Goal: Navigation & Orientation: Find specific page/section

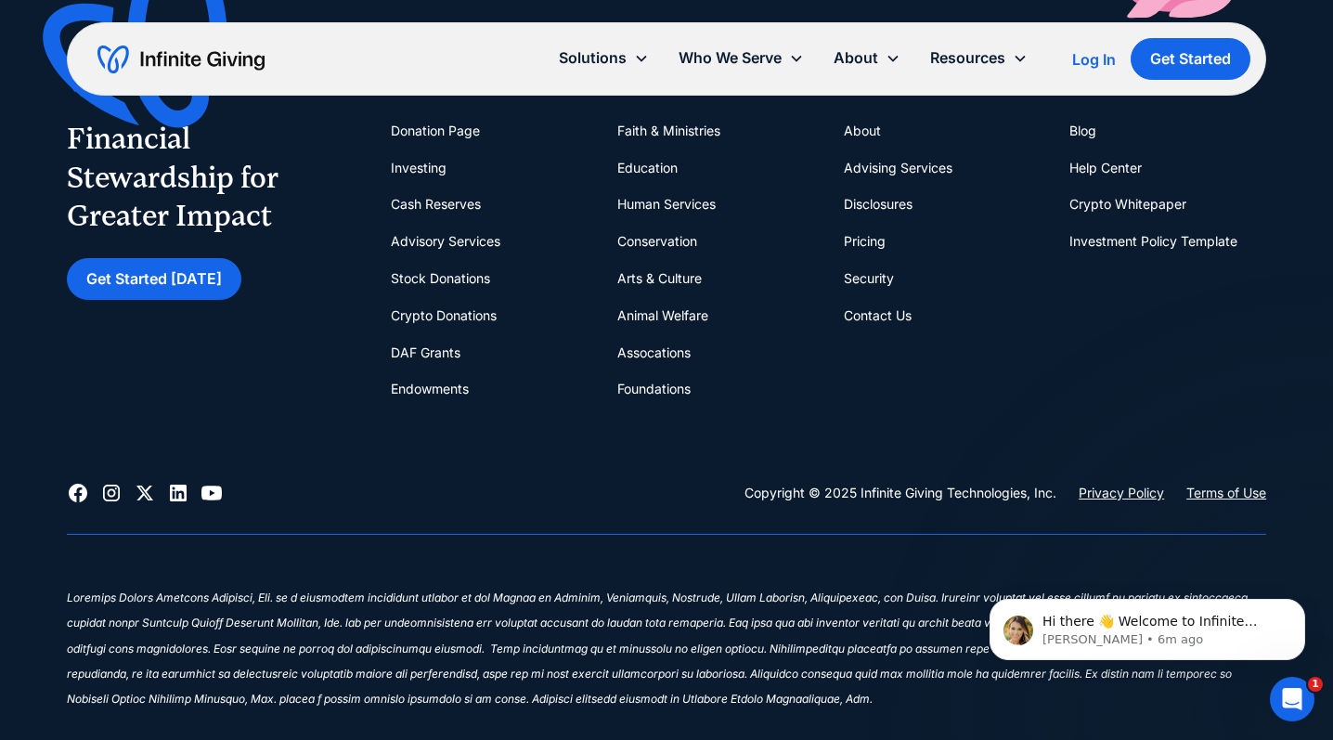
scroll to position [7620, 0]
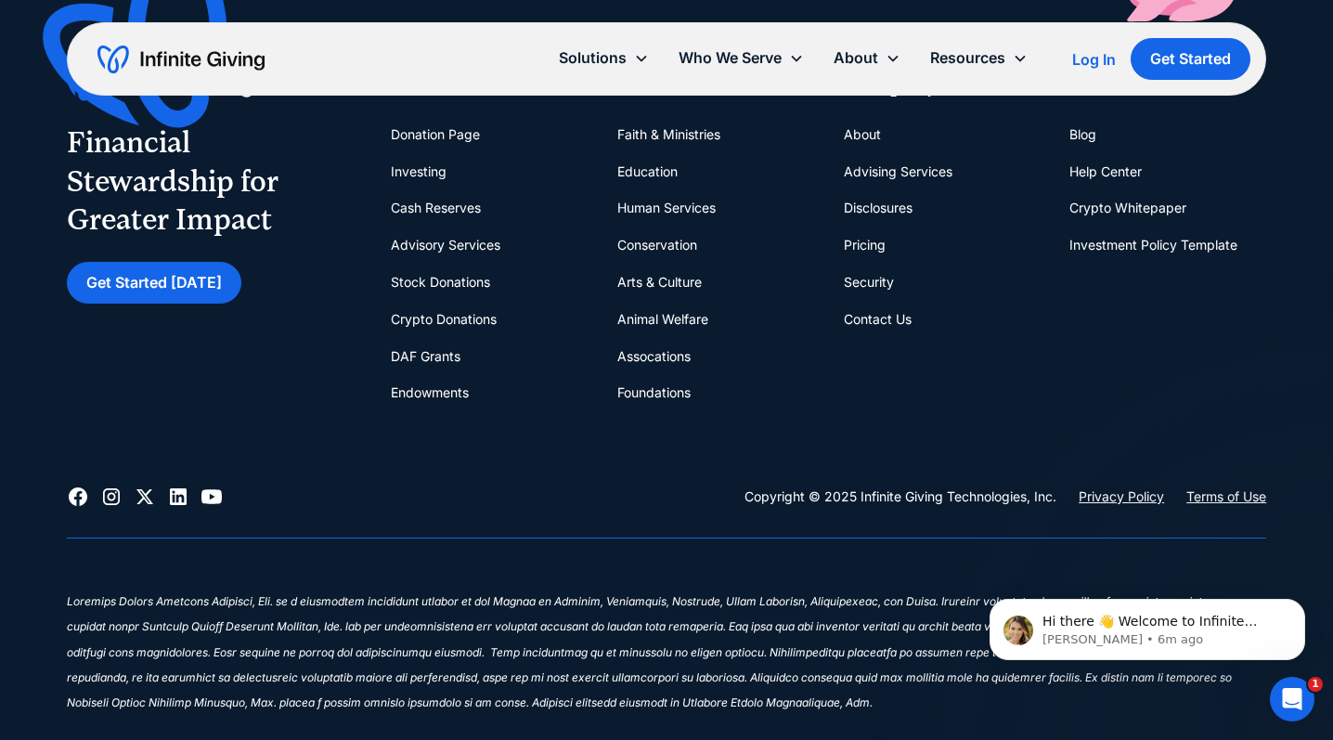
click at [696, 132] on link "Faith & Ministries" at bounding box center [668, 134] width 103 height 37
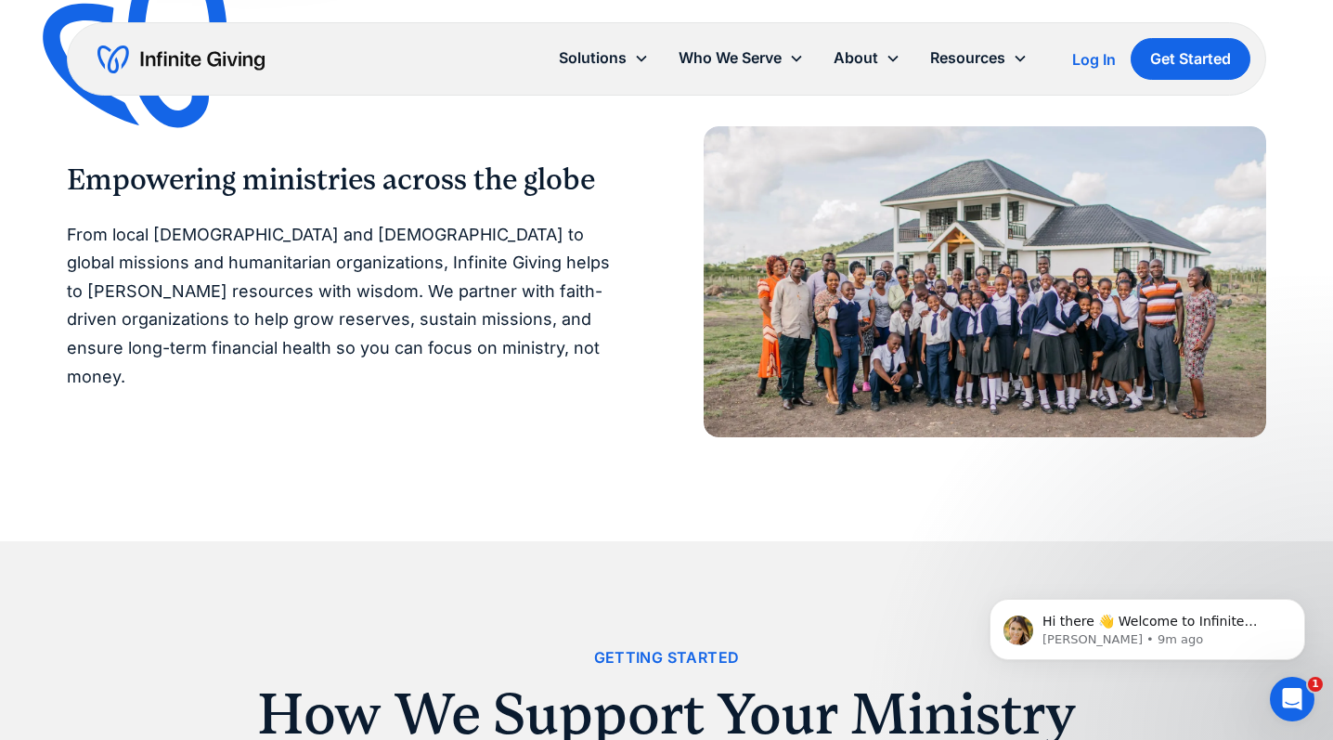
scroll to position [1460, 0]
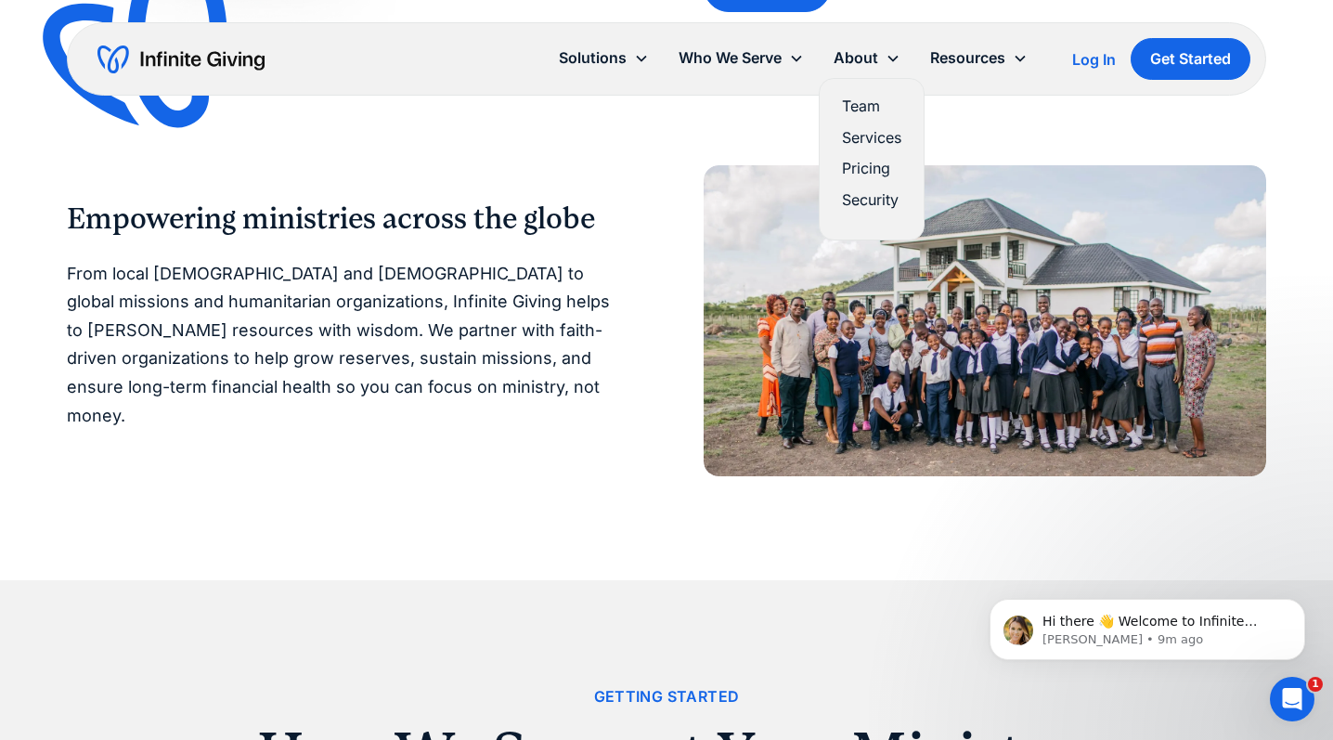
click at [866, 109] on link "Team" at bounding box center [871, 106] width 59 height 25
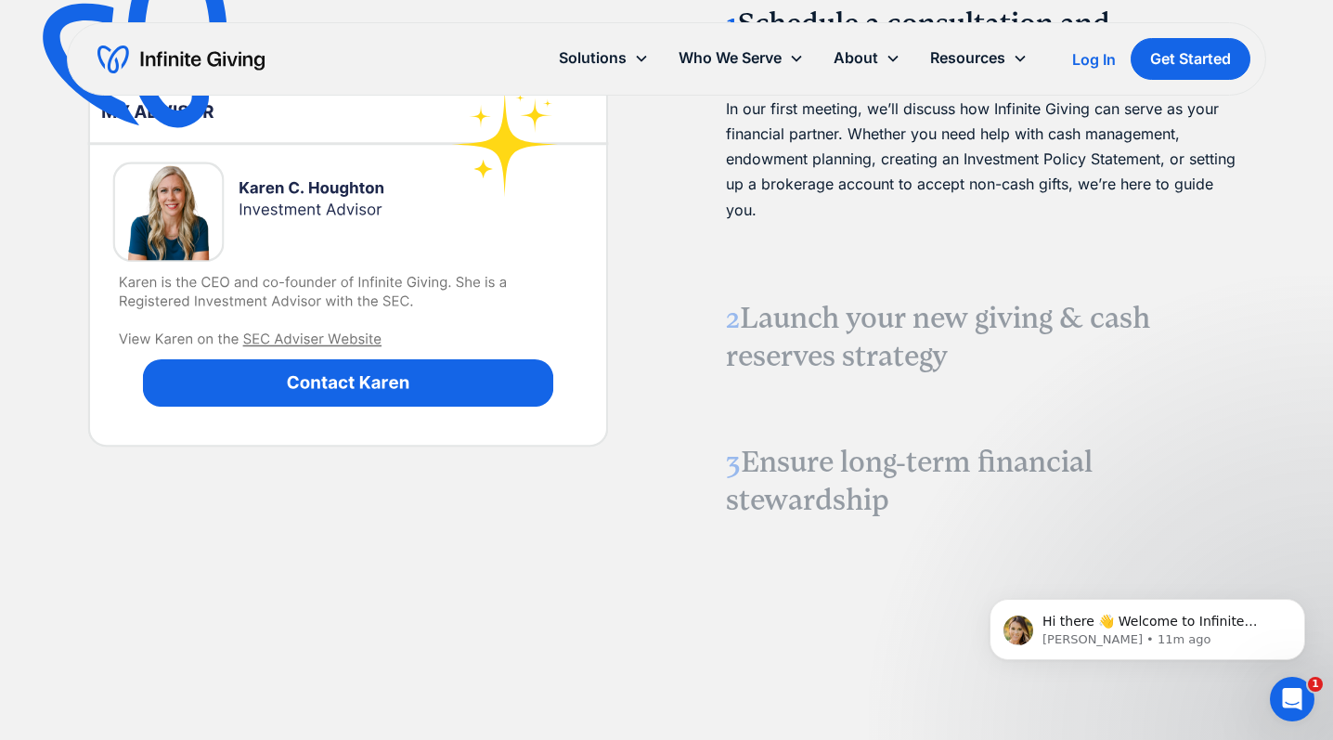
scroll to position [2171, 0]
